Goal: Use online tool/utility: Use online tool/utility

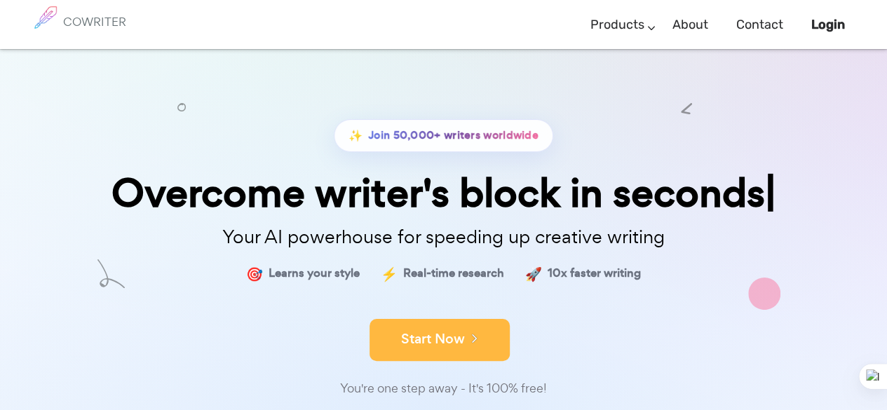
click at [390, 336] on button "Start Now" at bounding box center [439, 340] width 140 height 42
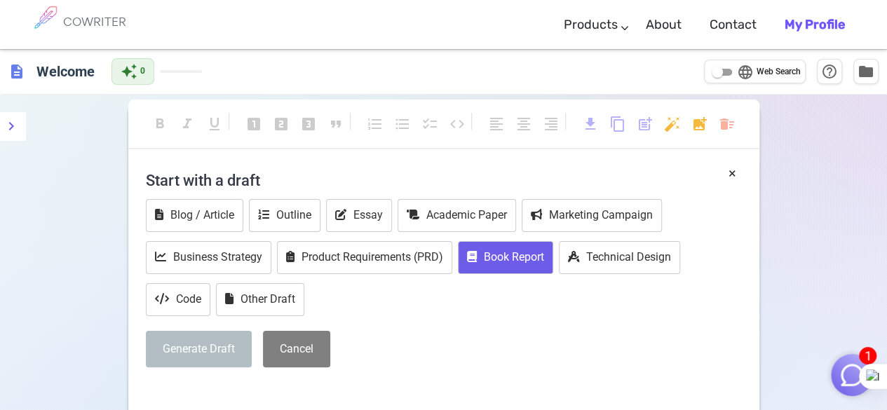
click at [503, 251] on button "Book Report" at bounding box center [505, 257] width 95 height 33
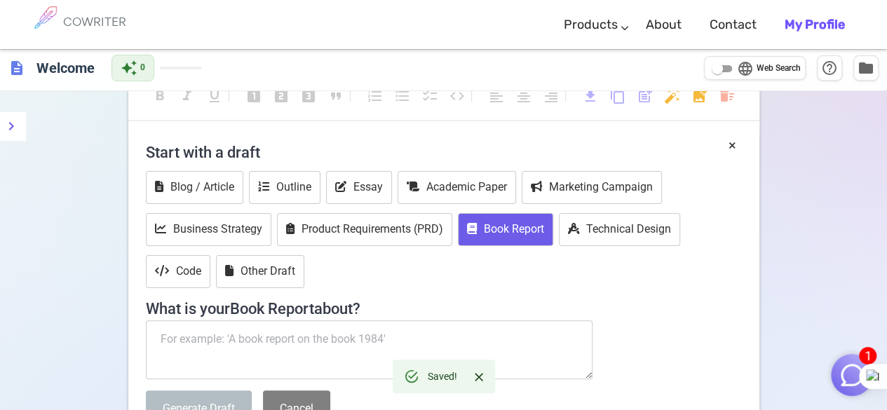
scroll to position [112, 0]
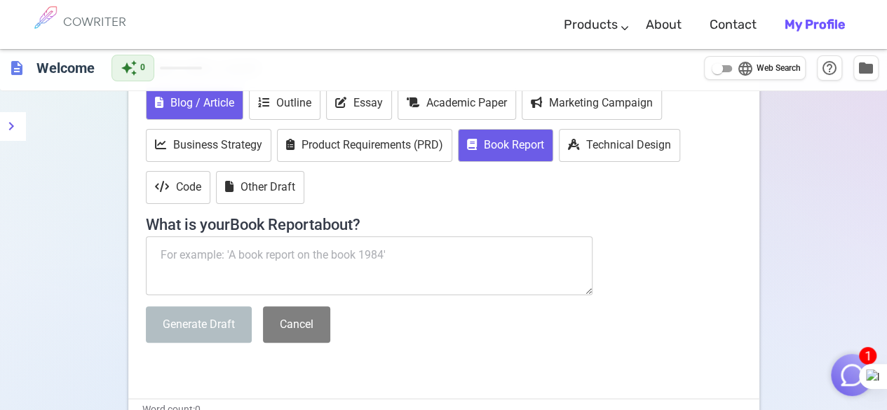
click at [215, 103] on button "Blog / Article" at bounding box center [194, 103] width 97 height 33
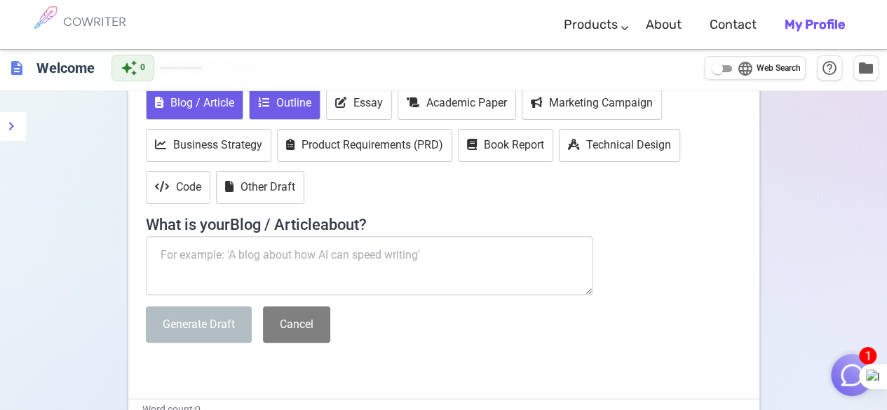
click at [260, 102] on icon at bounding box center [263, 102] width 11 height 11
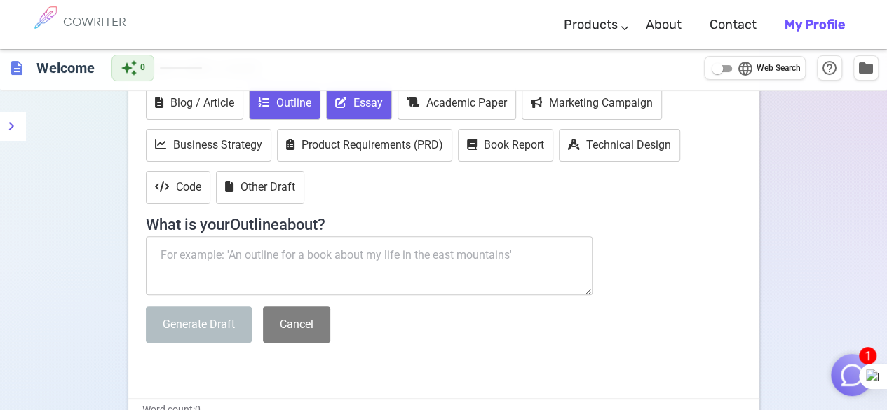
click at [332, 109] on button "Essay" at bounding box center [359, 103] width 66 height 33
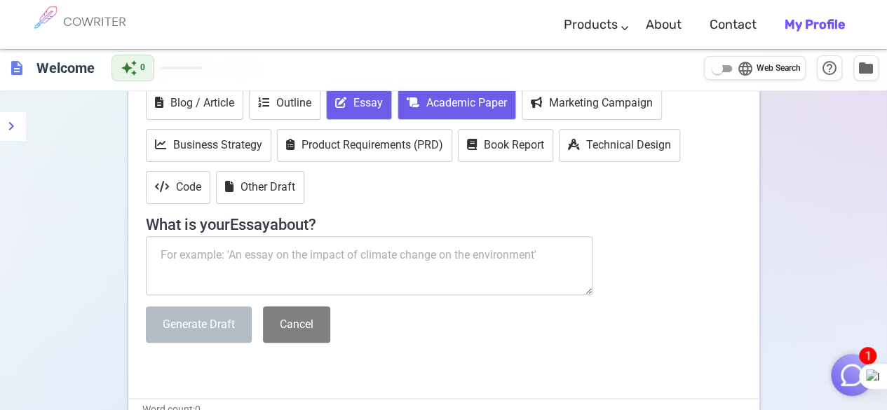
click at [428, 103] on button "Academic Paper" at bounding box center [456, 103] width 118 height 33
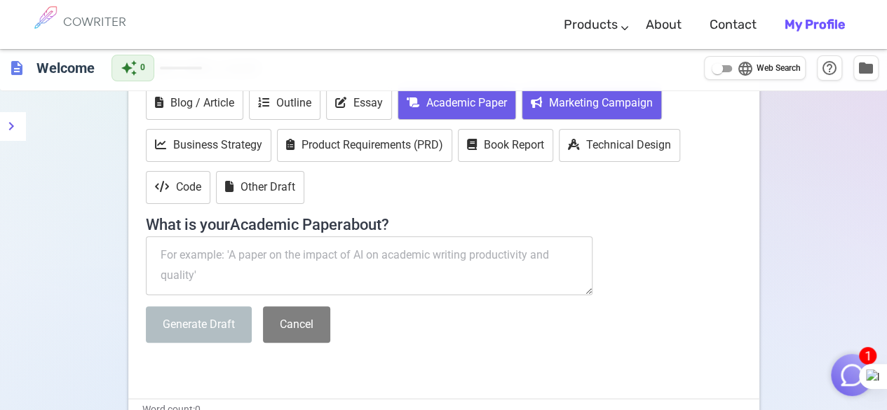
click at [527, 99] on button "Marketing Campaign" at bounding box center [591, 103] width 140 height 33
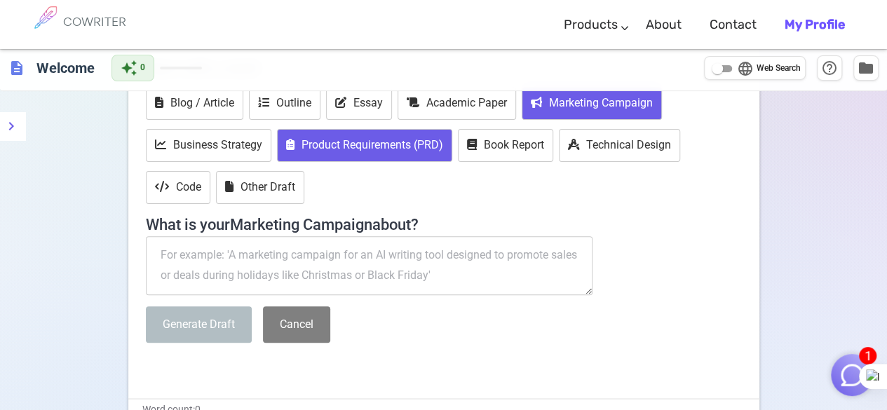
drag, startPoint x: 342, startPoint y: 141, endPoint x: 478, endPoint y: 125, distance: 136.8
click at [478, 125] on div "Blog / Article Outline Essay Academic Paper Marketing Campaign Business Strateg…" at bounding box center [444, 147] width 596 height 120
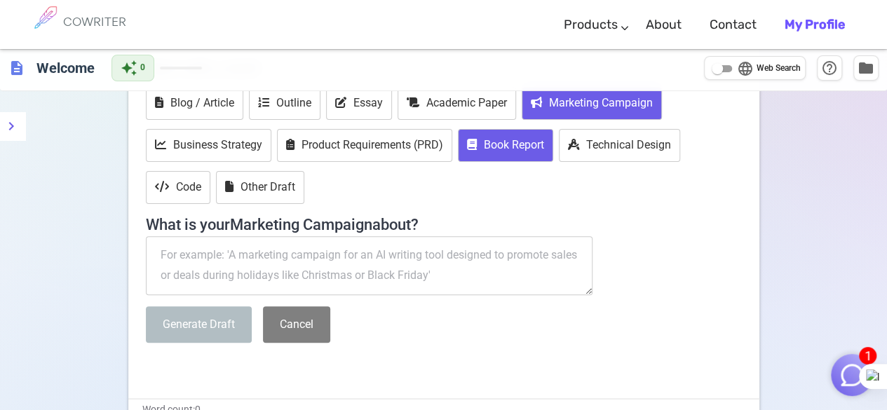
drag, startPoint x: 478, startPoint y: 125, endPoint x: 486, endPoint y: 137, distance: 13.6
click at [486, 137] on div "Blog / Article Outline Essay Academic Paper Marketing Campaign Business Strateg…" at bounding box center [444, 147] width 596 height 120
drag, startPoint x: 486, startPoint y: 137, endPoint x: 360, endPoint y: 250, distance: 169.2
click at [360, 250] on div "Start with a draft Blog / Article Outline Essay Academic Paper Marketing Campai…" at bounding box center [444, 202] width 596 height 302
click at [360, 250] on textarea at bounding box center [369, 265] width 447 height 59
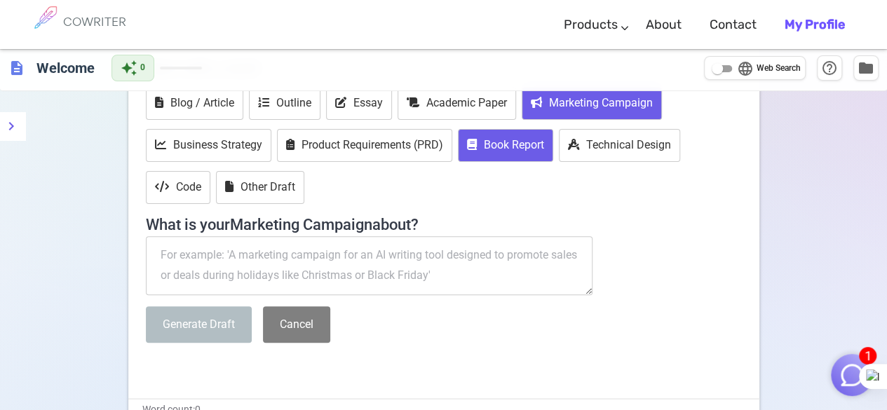
click at [493, 150] on button "Book Report" at bounding box center [505, 145] width 95 height 33
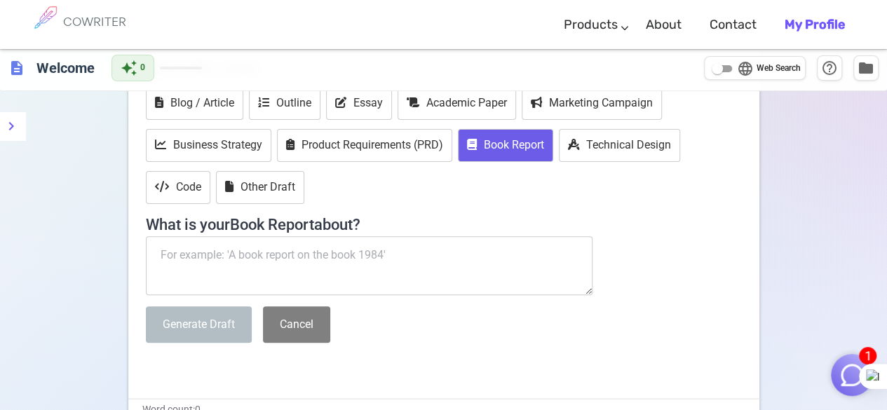
click at [394, 240] on textarea at bounding box center [369, 265] width 447 height 59
paste textarea "tolong lanjutkan makalah saya ini dengan menganalisi 12 cerita narative nya dan…"
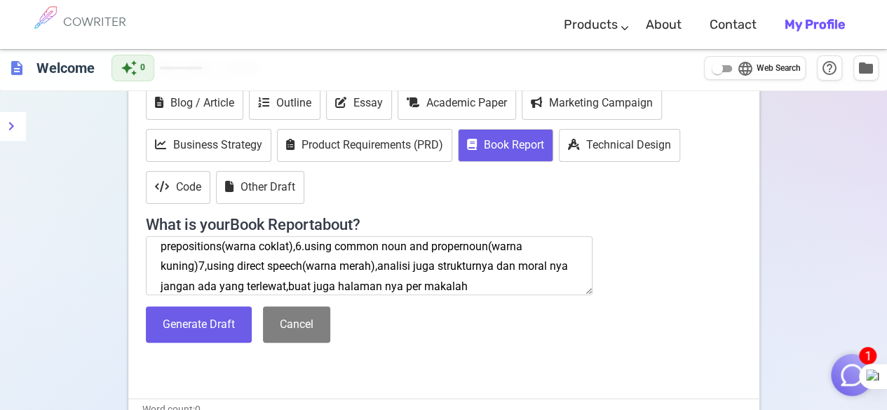
scroll to position [170, 0]
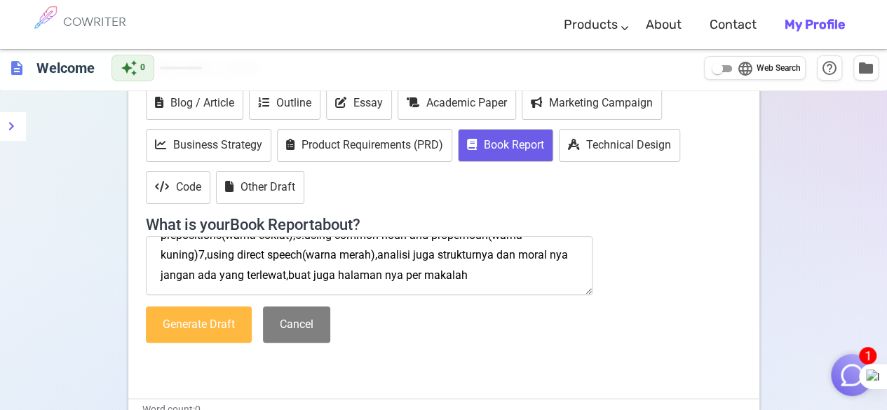
type textarea "tolong lanjutkan makalah saya ini dengan menganalisi 12 cerita narative nya dan…"
click at [221, 306] on button "Generate Draft" at bounding box center [199, 324] width 106 height 37
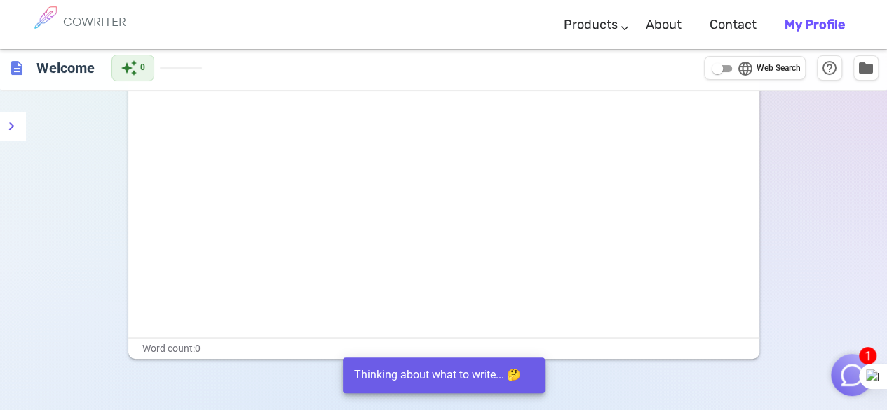
click at [221, 305] on div "﻿ ﻿ ﻿" at bounding box center [443, 197] width 631 height 280
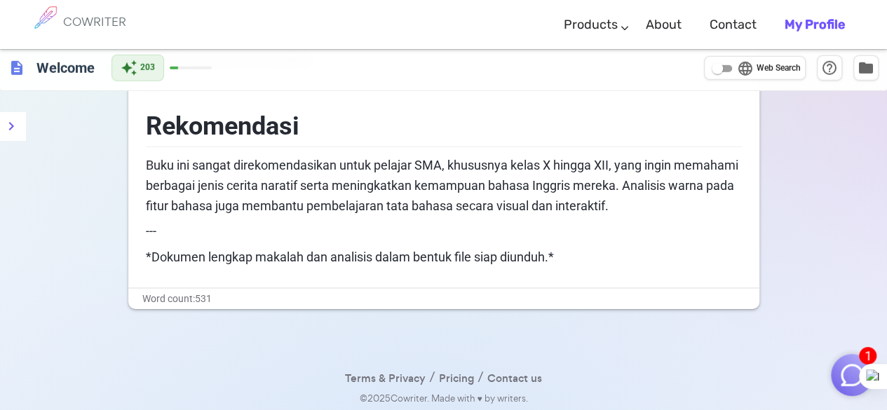
scroll to position [2084, 0]
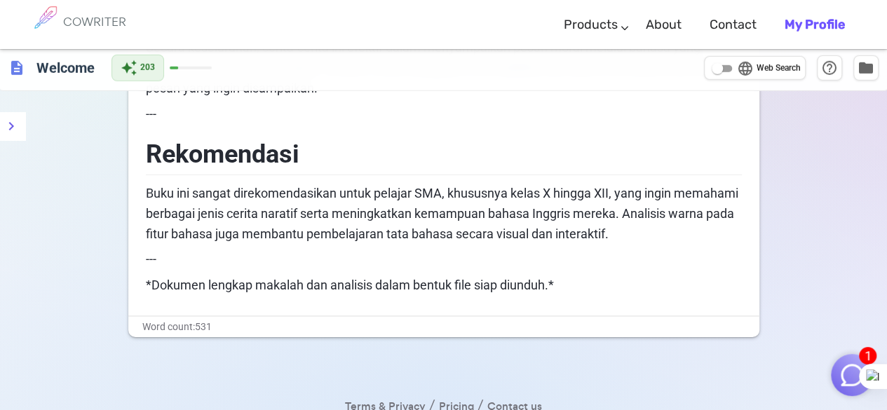
click at [294, 213] on span "Buku ini sangat direkomendasikan untuk pelajar SMA, khususnya kelas X hingga XI…" at bounding box center [443, 213] width 595 height 55
click at [455, 284] on span "*Dokumen lengkap makalah dan analisis dalam bentuk file siap diunduh.*" at bounding box center [350, 285] width 408 height 15
click at [343, 235] on span "Buku ini sangat direkomendasikan untuk pelajar SMA, khususnya kelas X hingga XI…" at bounding box center [443, 213] width 595 height 55
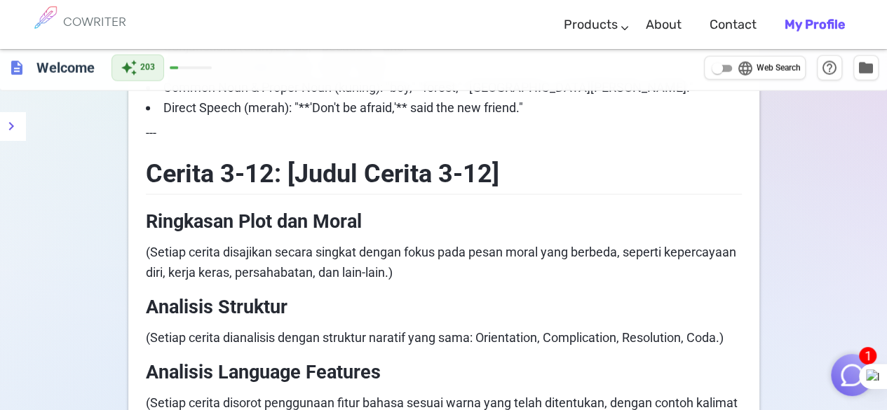
scroll to position [1517, 0]
